Goal: Information Seeking & Learning: Learn about a topic

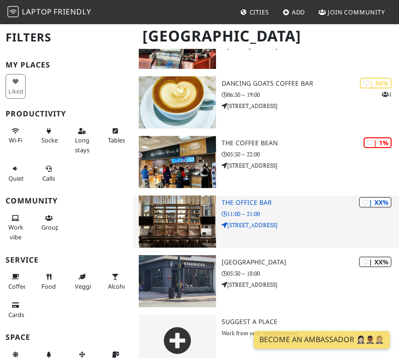
scroll to position [595, 0]
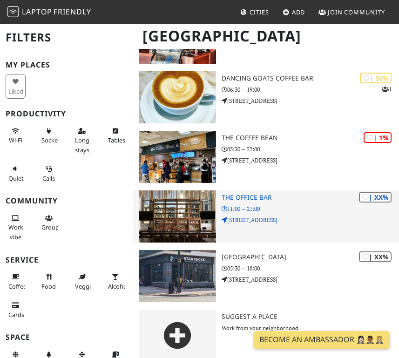
click at [242, 194] on h3 "The Office Bar" at bounding box center [310, 198] width 177 height 8
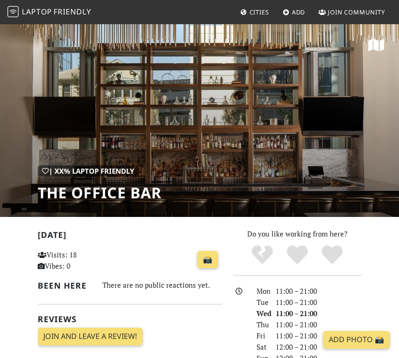
click at [151, 113] on div "| XX% Laptop Friendly The Office Bar" at bounding box center [199, 120] width 399 height 194
click at [54, 192] on h1 "The Office Bar" at bounding box center [100, 193] width 124 height 18
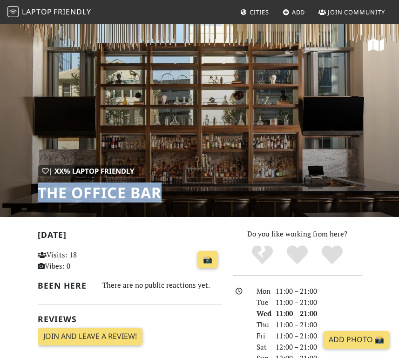
drag, startPoint x: 54, startPoint y: 192, endPoint x: 161, endPoint y: 192, distance: 107.1
click at [161, 192] on h1 "The Office Bar" at bounding box center [100, 193] width 124 height 18
copy div "The Office Bar"
